Goal: Information Seeking & Learning: Compare options

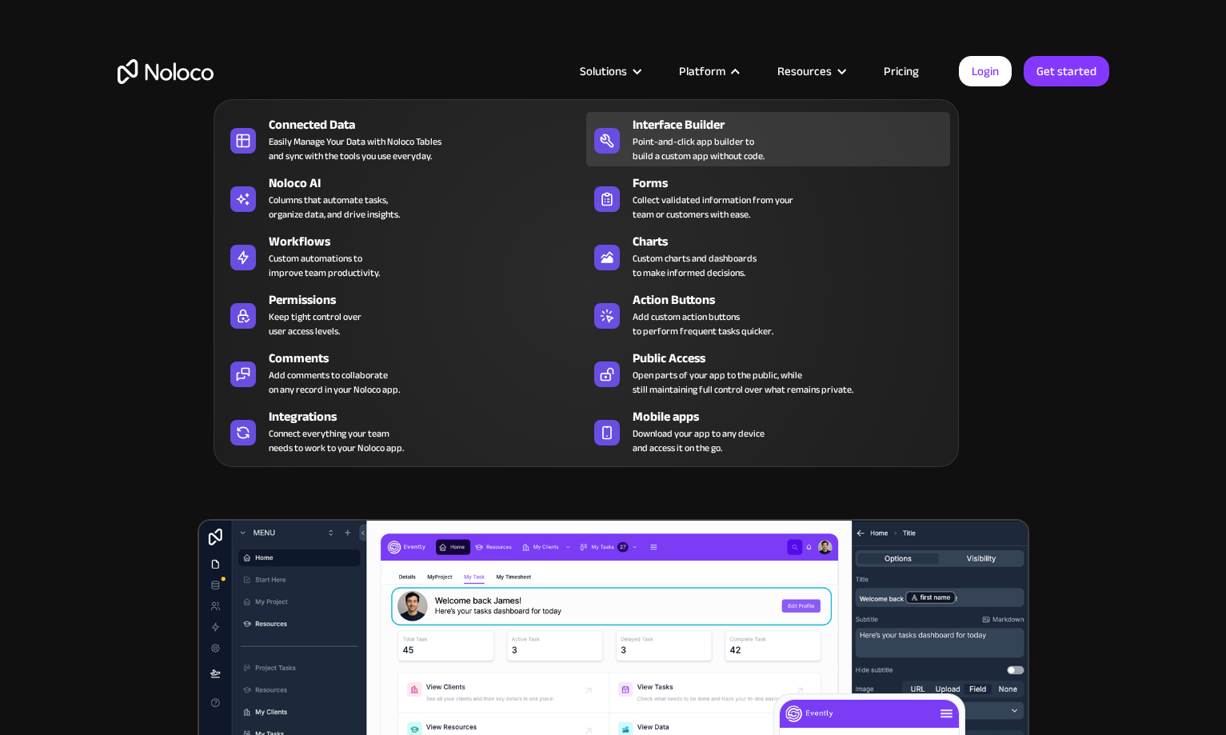
click at [717, 134] on div "Point-and-click app builder to build a custom app without code." at bounding box center [698, 148] width 132 height 29
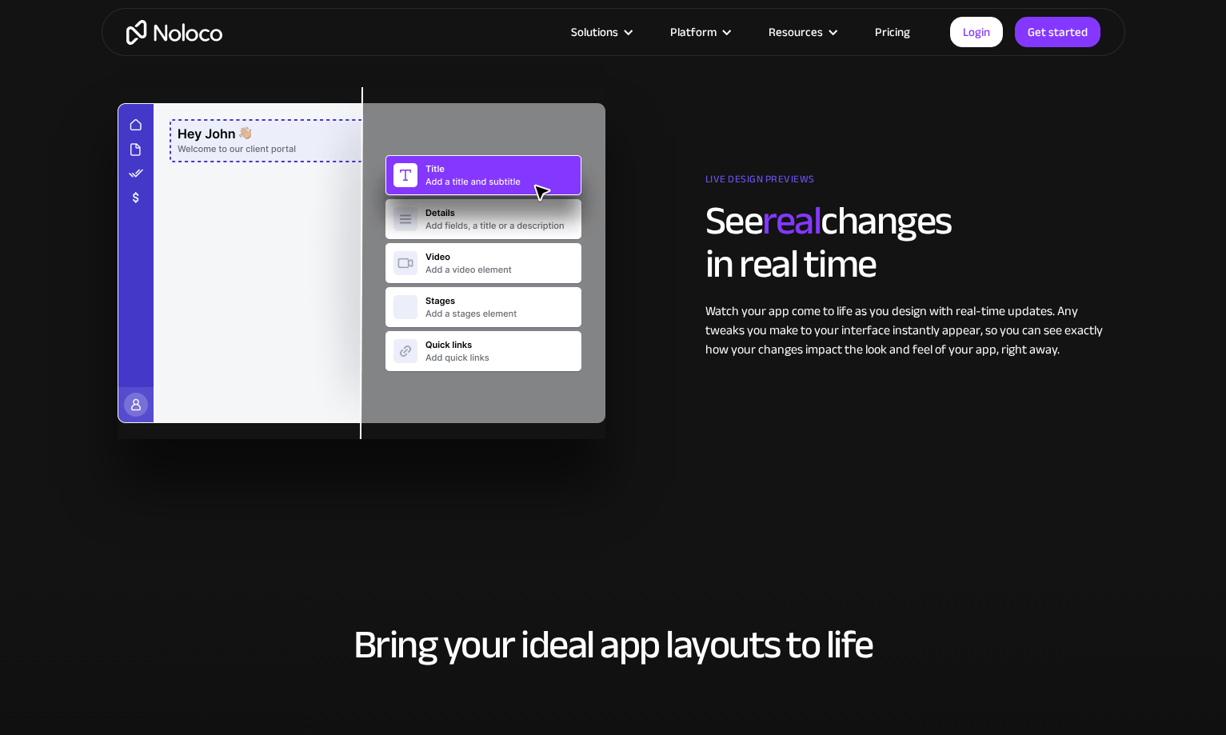
scroll to position [2537, 0]
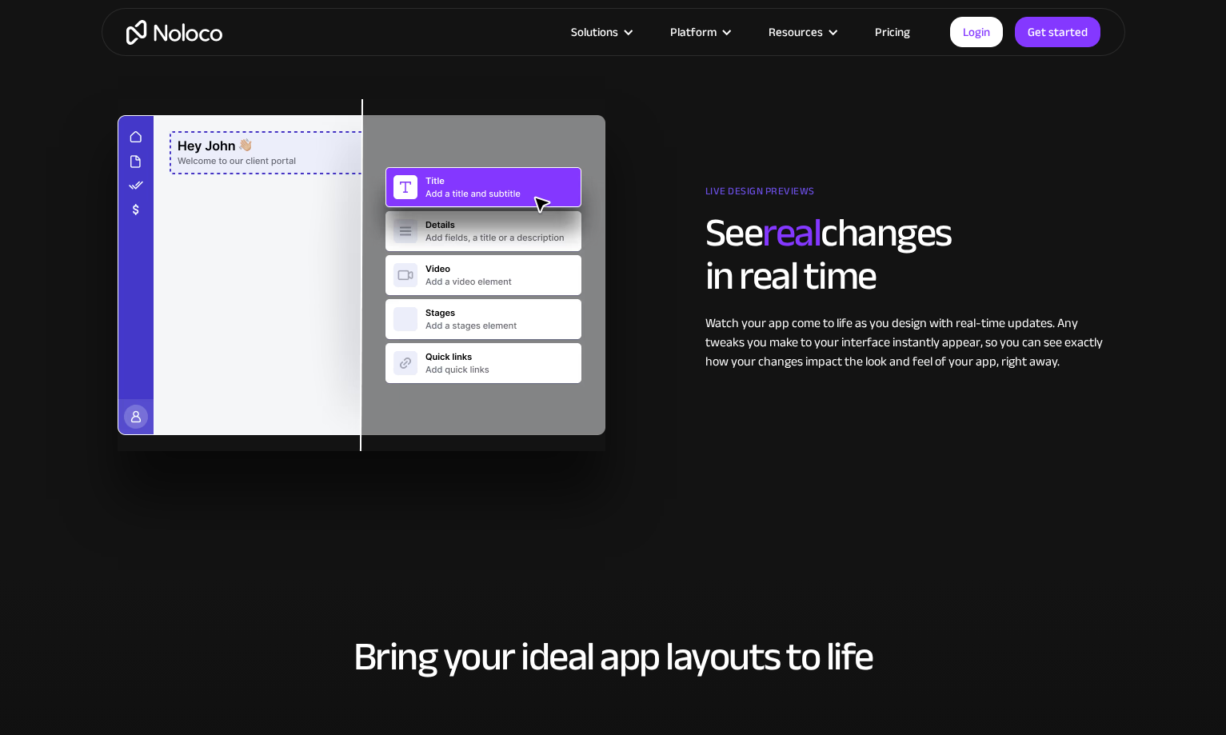
click at [762, 348] on div "Watch your app come to life as you design with real-time updates. Any tweaks yo…" at bounding box center [907, 342] width 404 height 58
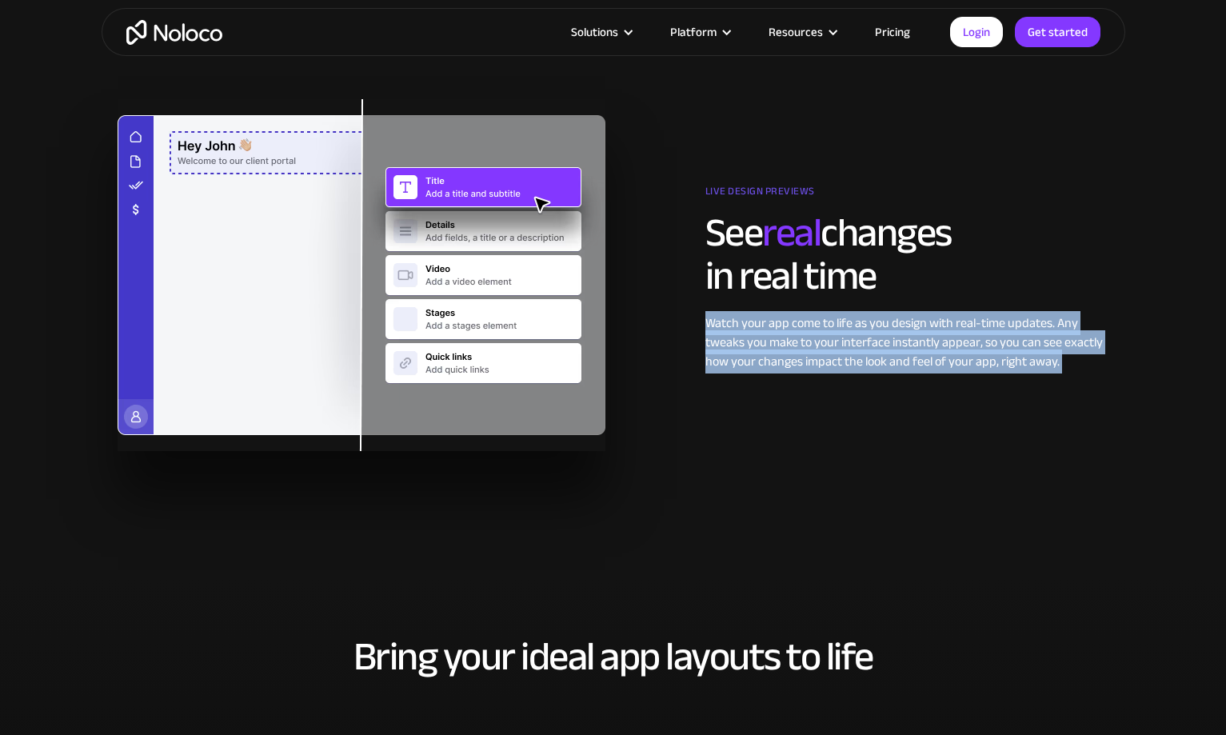
click at [842, 348] on div "Watch your app come to life as you design with real-time updates. Any tweaks yo…" at bounding box center [907, 342] width 404 height 58
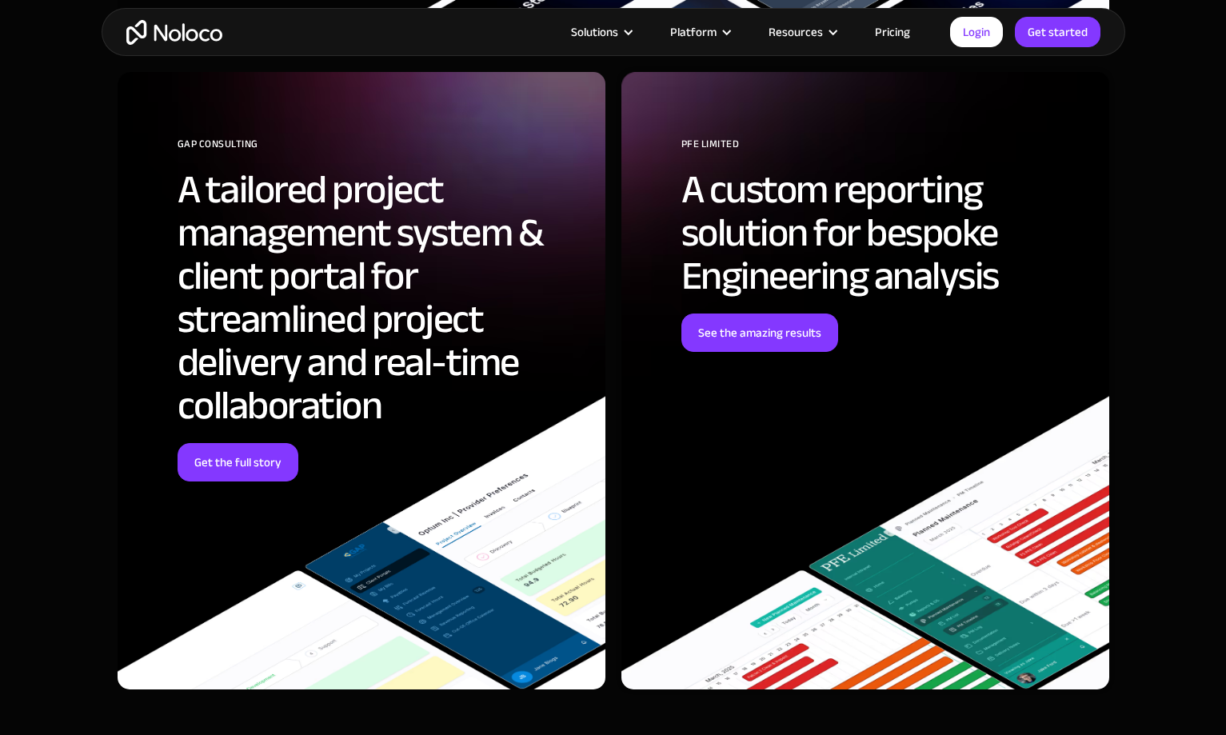
scroll to position [4359, 0]
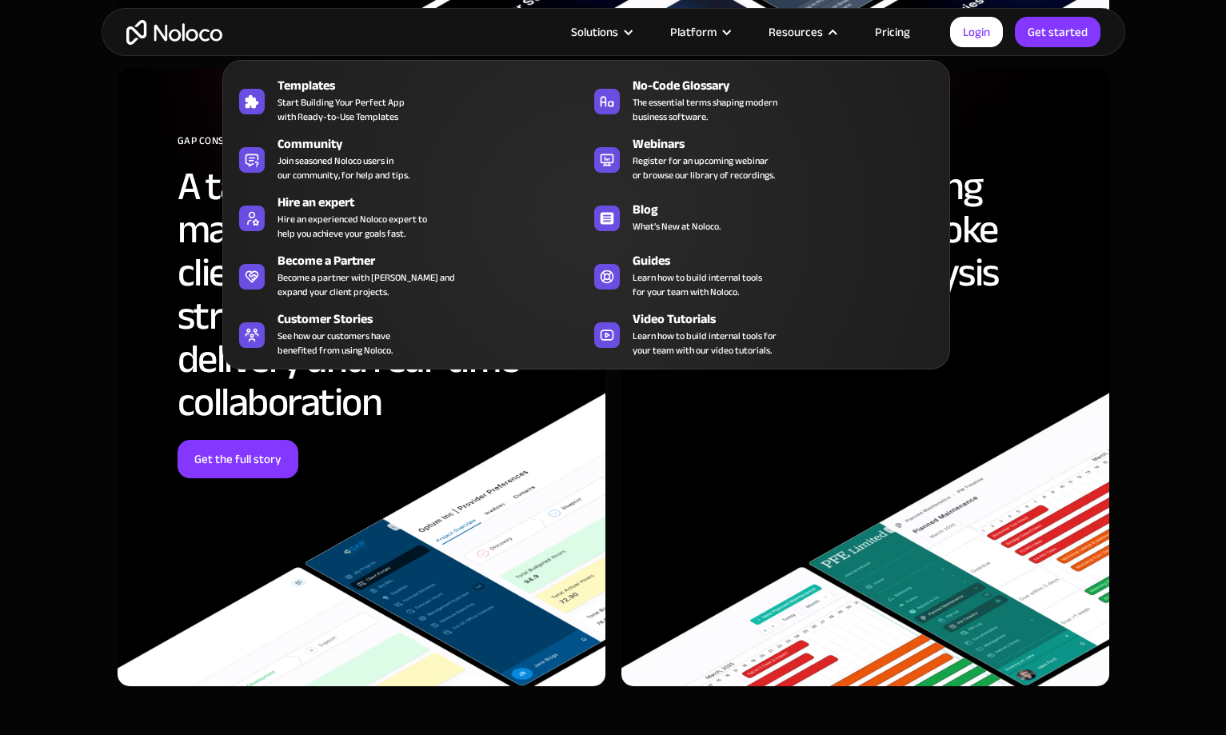
click at [899, 41] on nav "Templates Start Building Your Perfect App with Ready-to-Use Templates No-Code G…" at bounding box center [586, 204] width 728 height 332
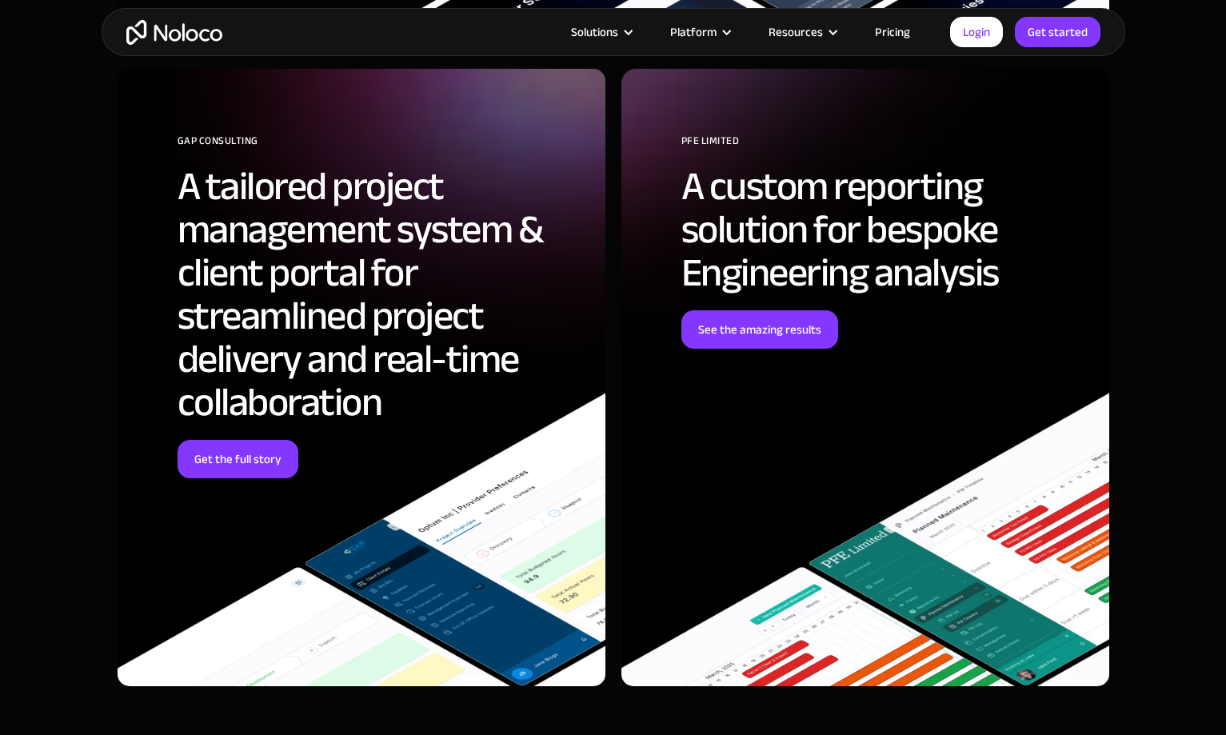
click at [897, 28] on link "Pricing" at bounding box center [892, 32] width 75 height 21
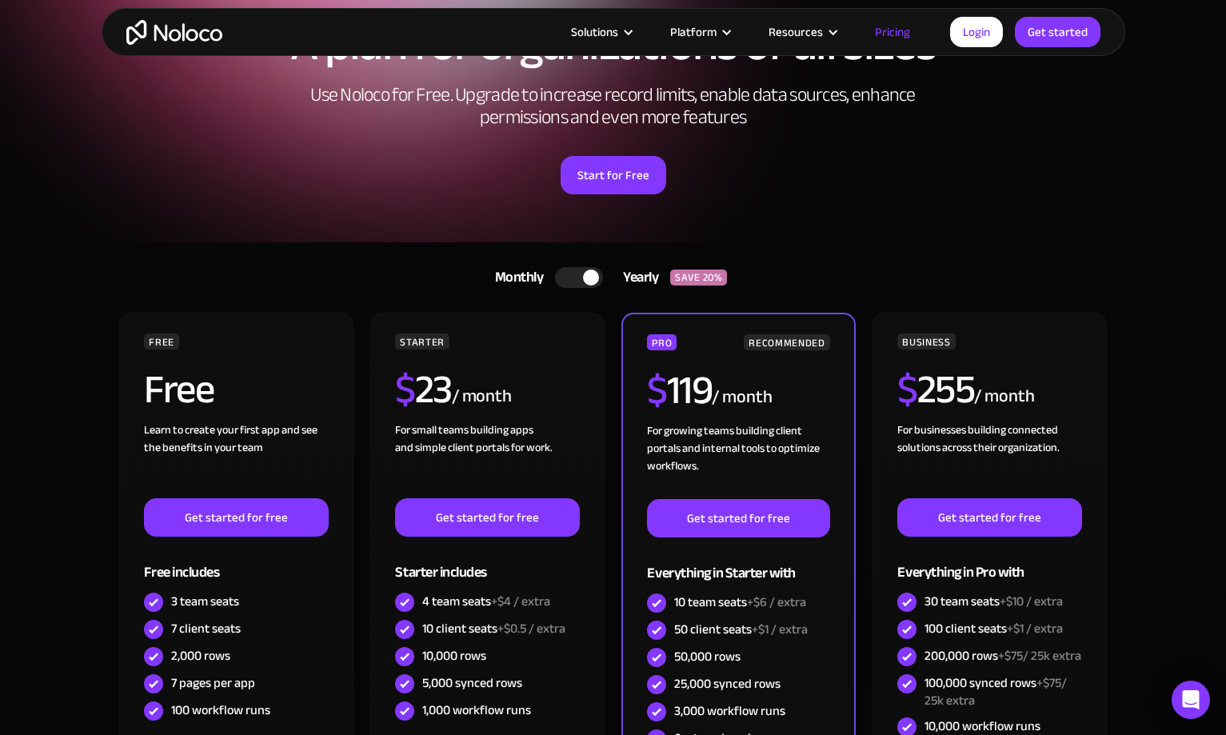
scroll to position [123, 0]
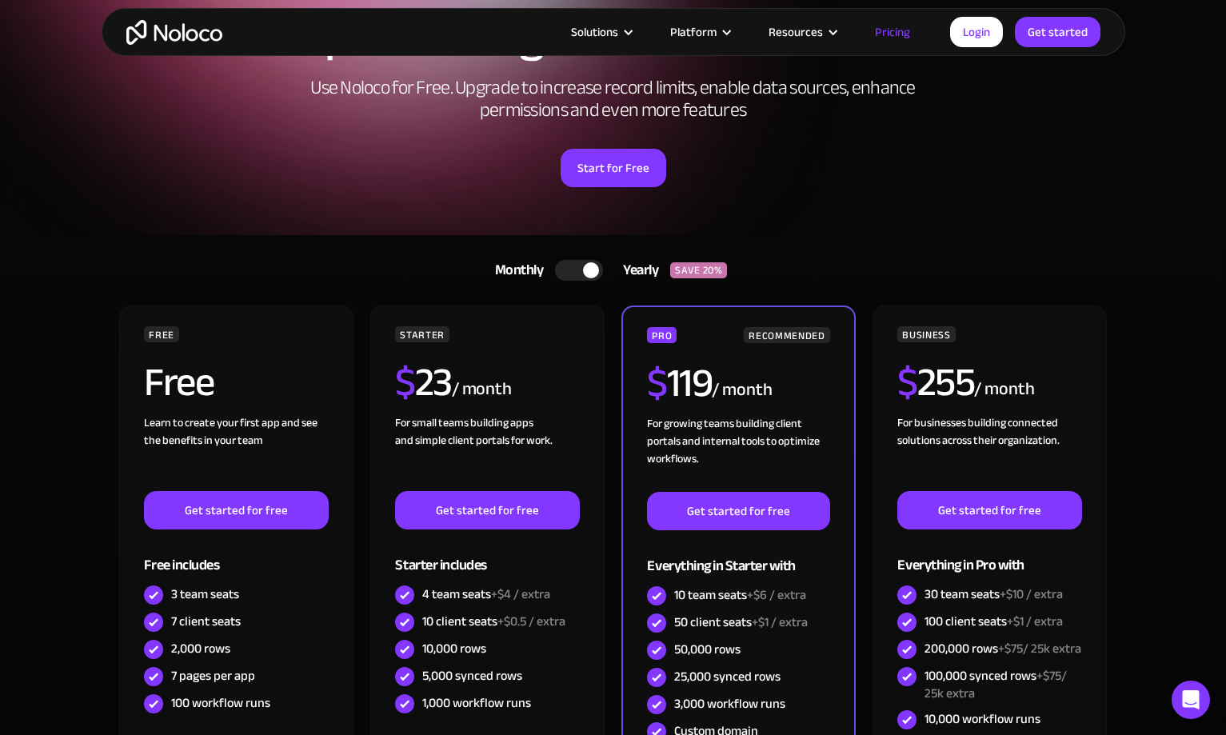
click at [586, 276] on div at bounding box center [591, 270] width 16 height 16
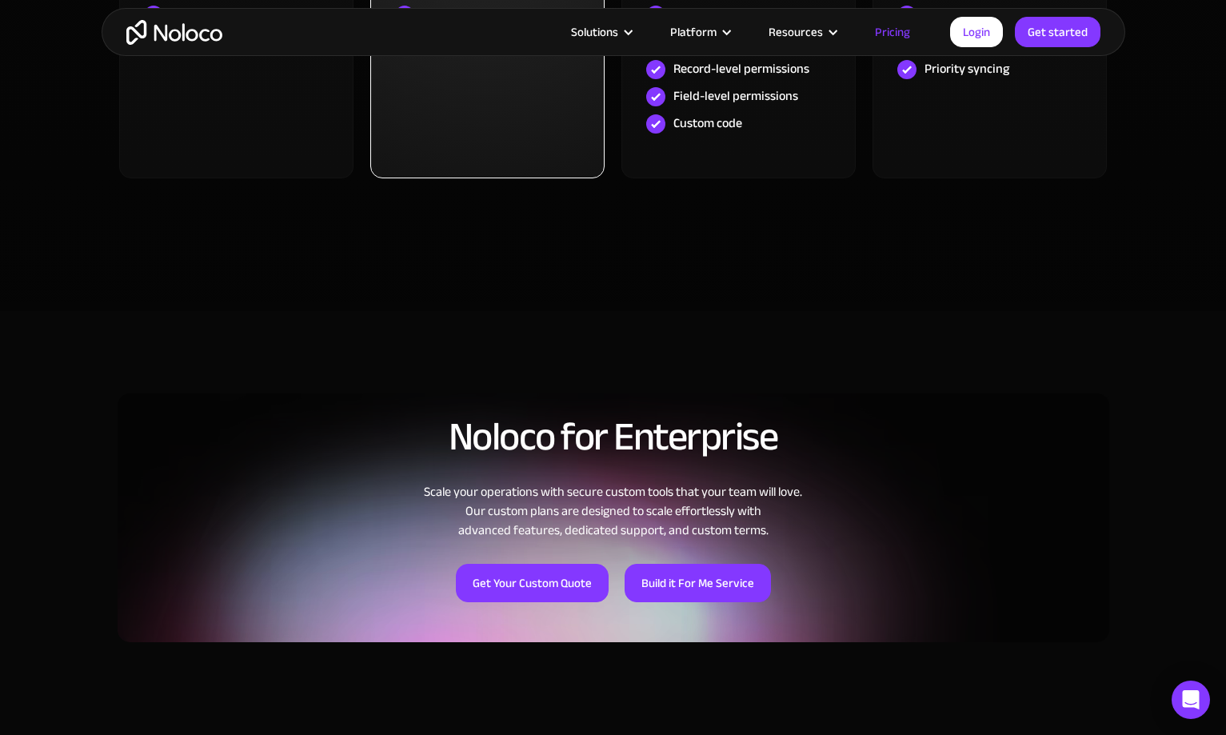
scroll to position [934, 0]
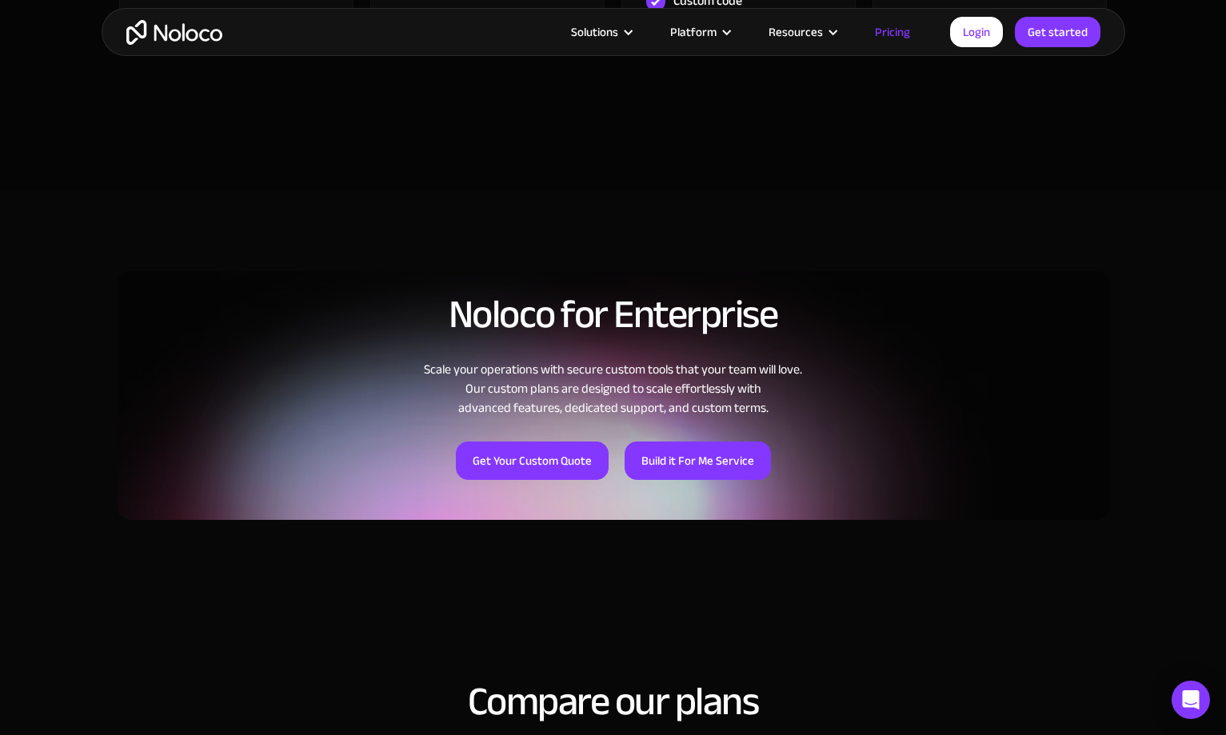
click at [566, 336] on h2 "Noloco for Enterprise" at bounding box center [613, 314] width 991 height 43
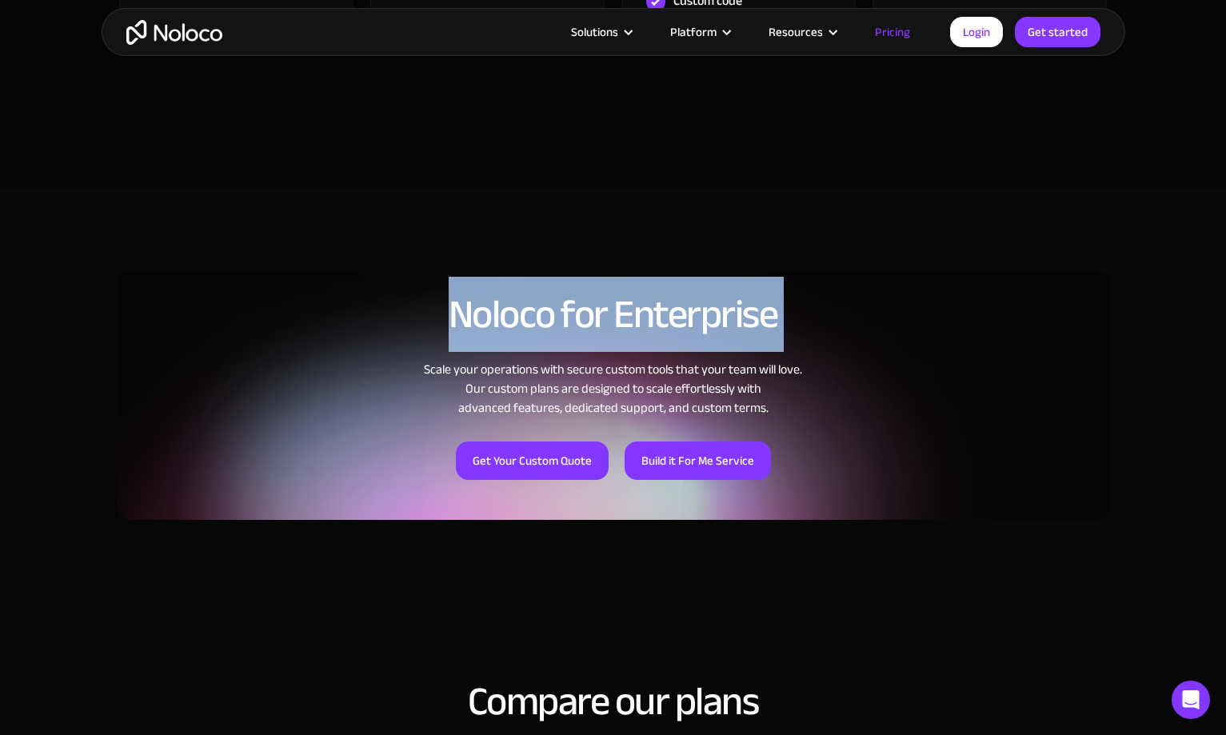
click at [566, 396] on div "Scale your operations with secure custom tools that your team will love. Our cu…" at bounding box center [613, 389] width 991 height 58
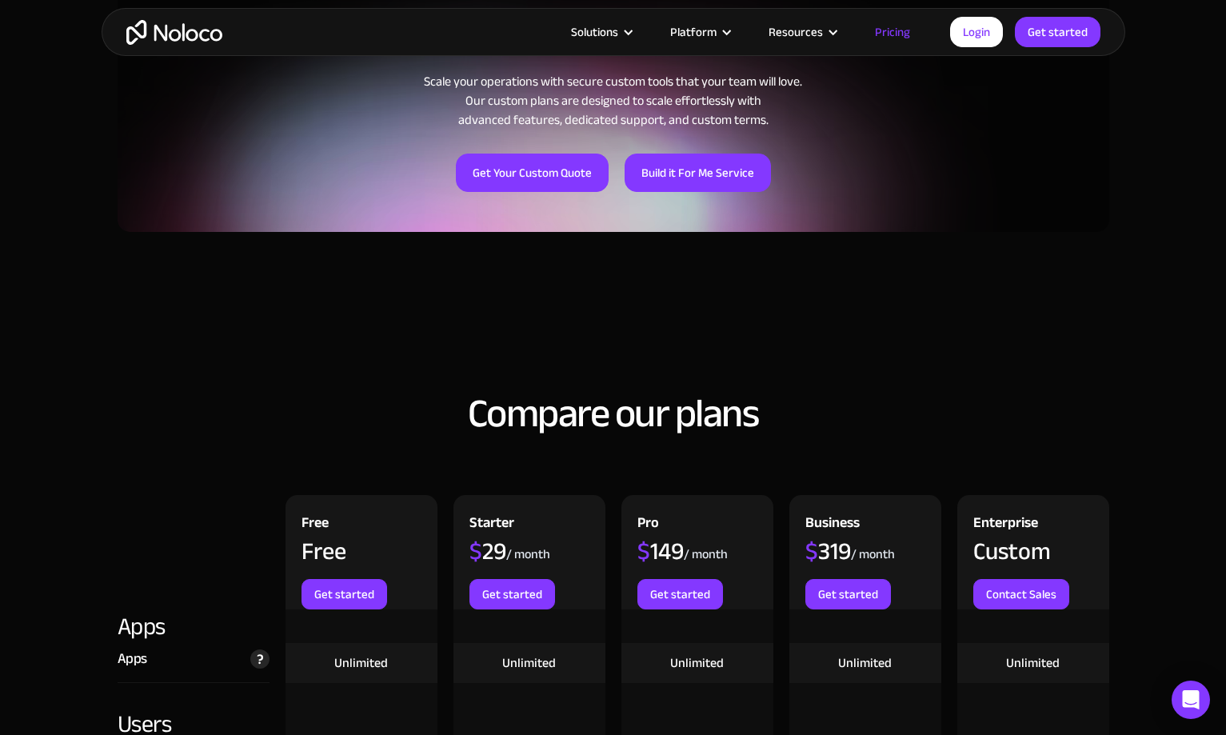
scroll to position [1338, 0]
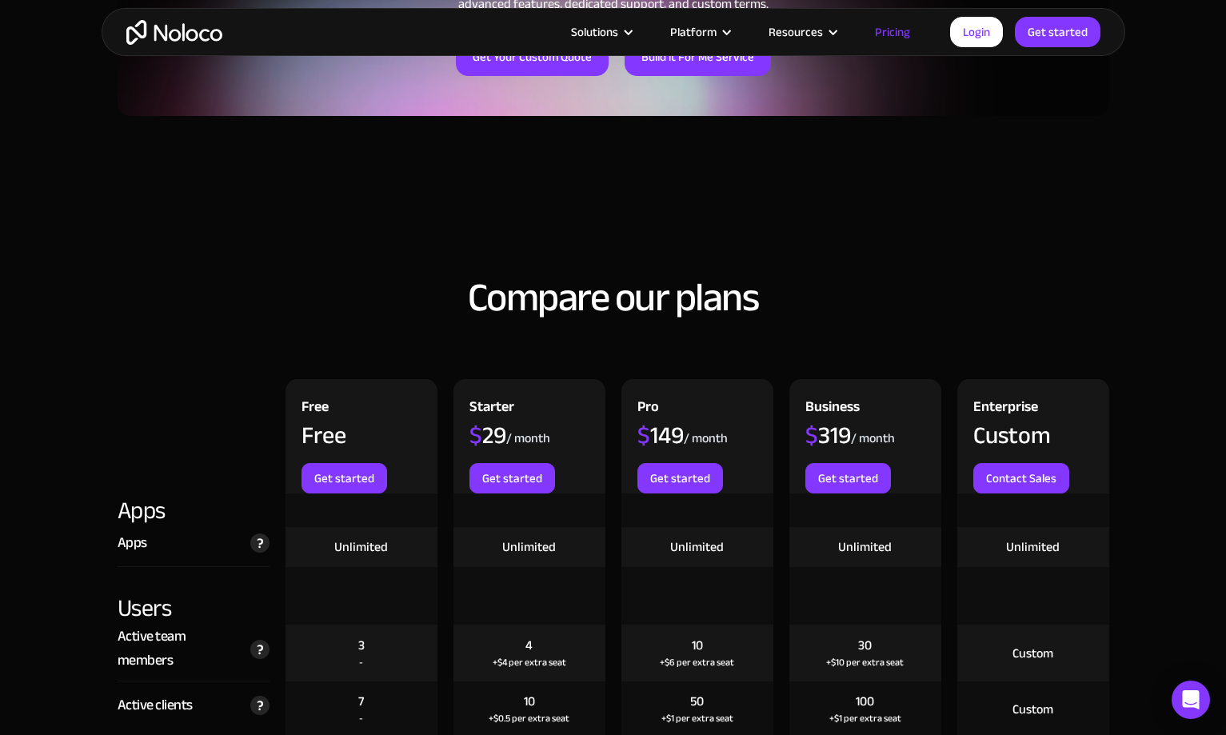
click at [615, 276] on h2 "Compare our plans" at bounding box center [613, 297] width 991 height 43
